Goal: Task Accomplishment & Management: Manage account settings

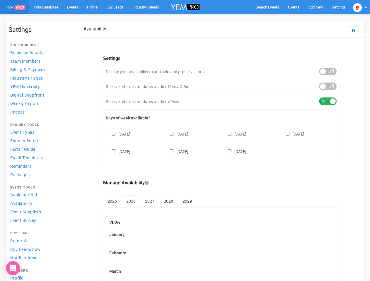
click at [185, 141] on div "[DATE] [DATE] [DATE] [DATE] [DATE] [DATE] [DATE]" at bounding box center [222, 139] width 232 height 35
click at [267, 7] on span "Search Events" at bounding box center [267, 7] width 24 height 4
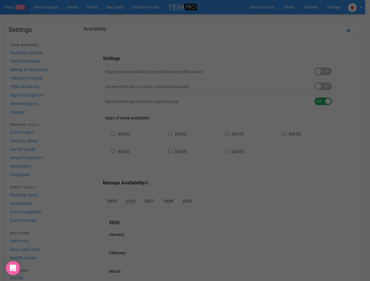
click at [360, 7] on div at bounding box center [185, 140] width 370 height 281
click at [328, 71] on div at bounding box center [185, 140] width 370 height 281
click at [328, 86] on div at bounding box center [185, 140] width 370 height 281
click at [328, 101] on div at bounding box center [185, 140] width 370 height 281
click at [222, 142] on div at bounding box center [185, 140] width 370 height 281
